Goal: Navigation & Orientation: Find specific page/section

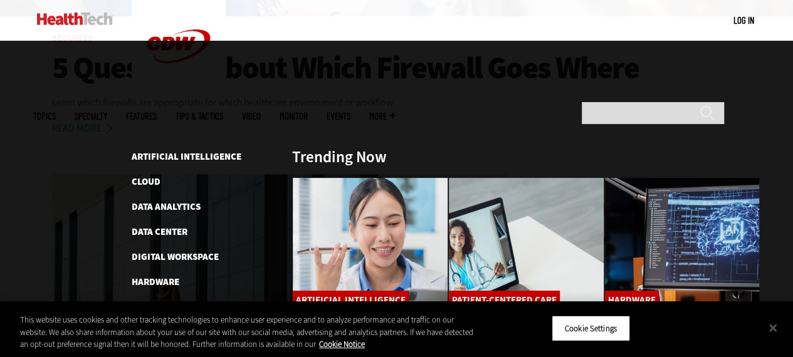
scroll to position [376, 0]
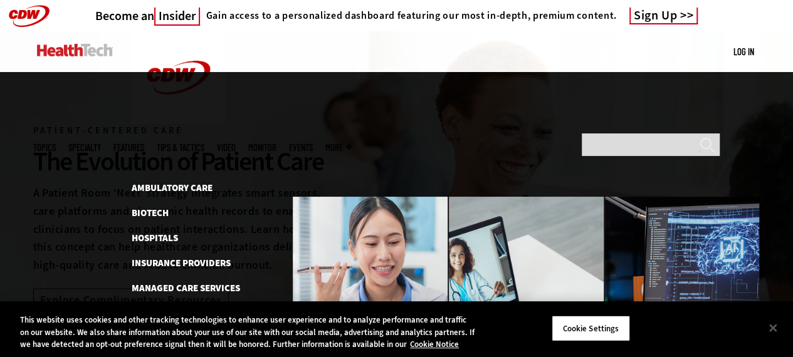
click at [189, 307] on link "Medical Devices & Equipment" at bounding box center [200, 313] width 136 height 13
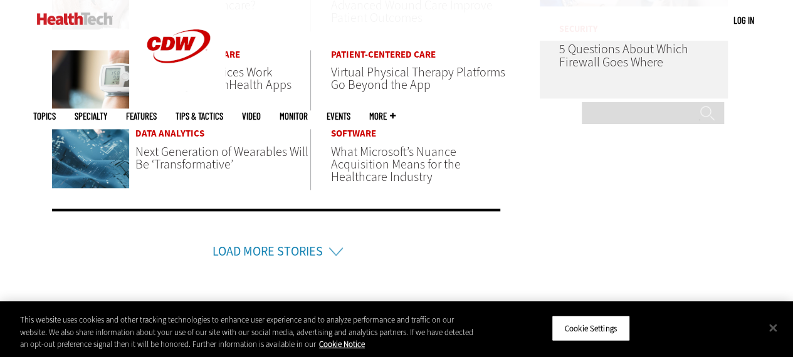
scroll to position [815, 0]
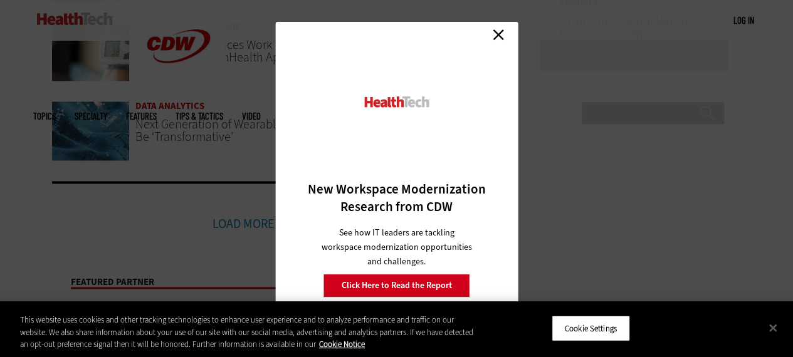
click at [503, 38] on link "Close" at bounding box center [498, 34] width 19 height 19
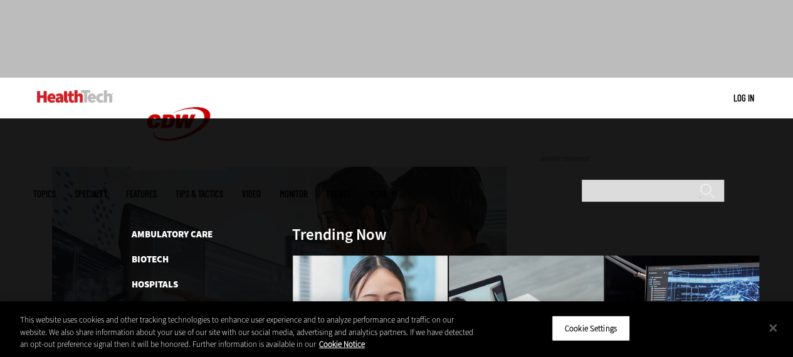
scroll to position [63, 0]
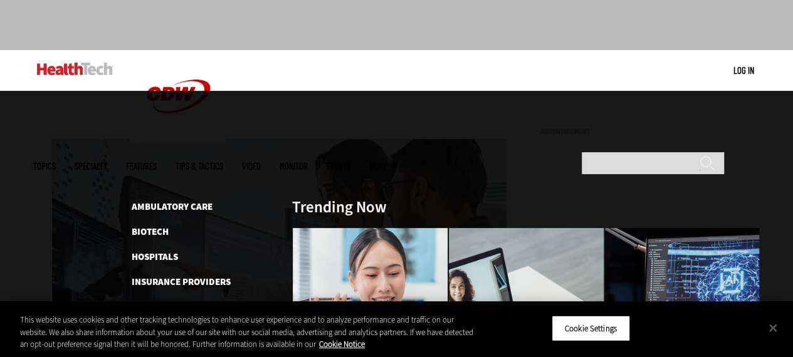
click at [171, 326] on link "Medical Devices & Equipment" at bounding box center [200, 332] width 136 height 13
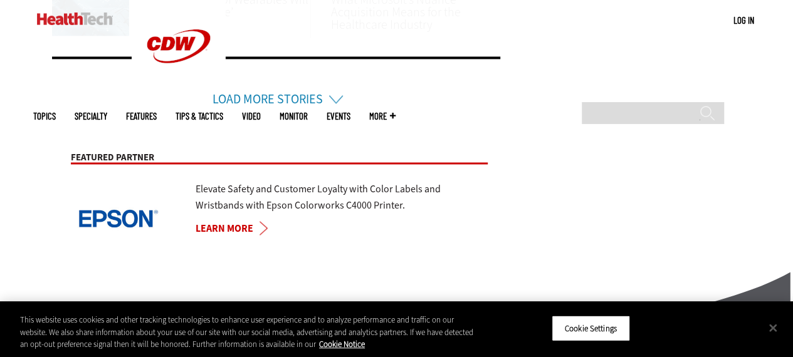
scroll to position [940, 0]
